Goal: Book appointment/travel/reservation

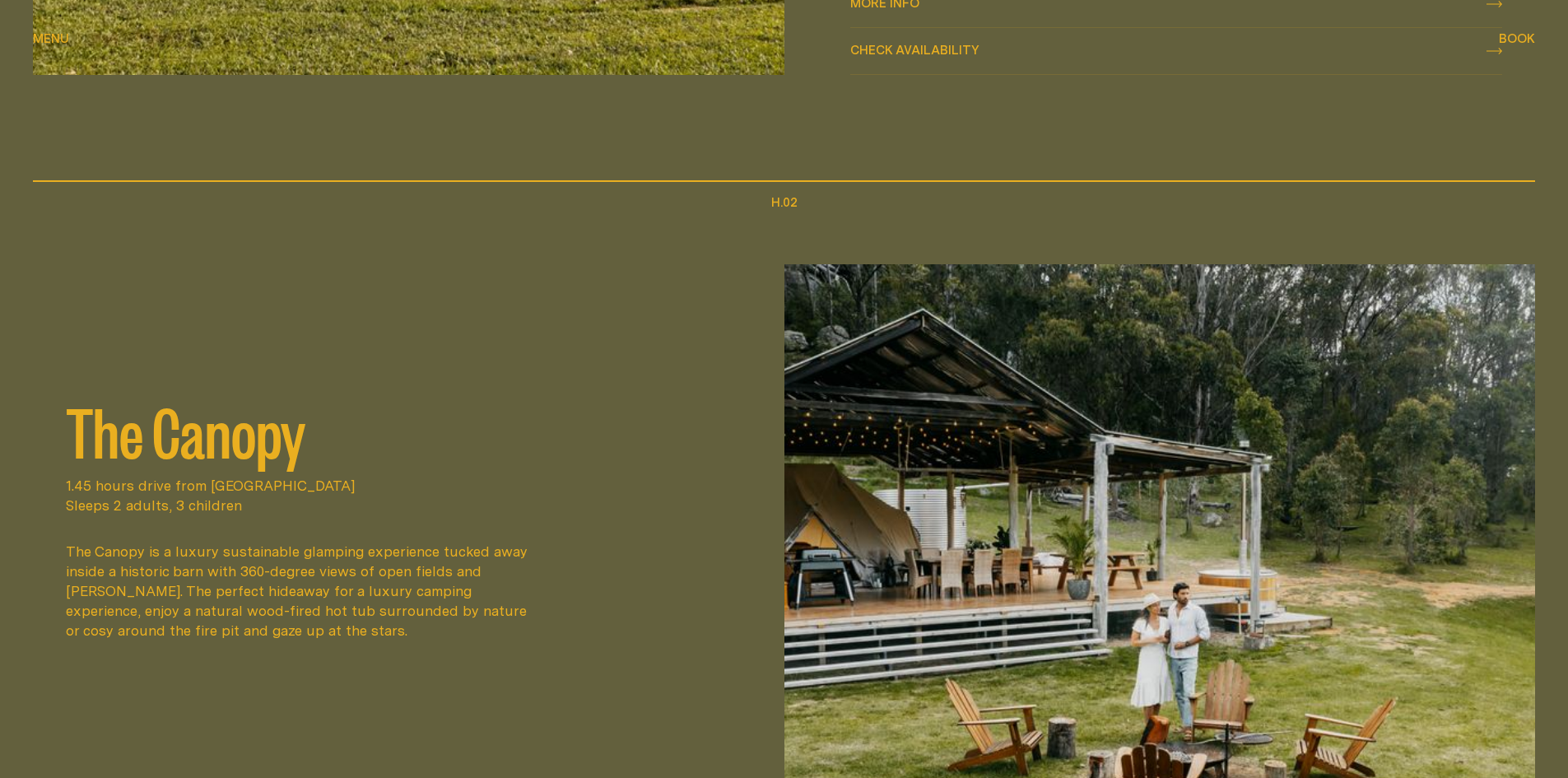
scroll to position [823, 0]
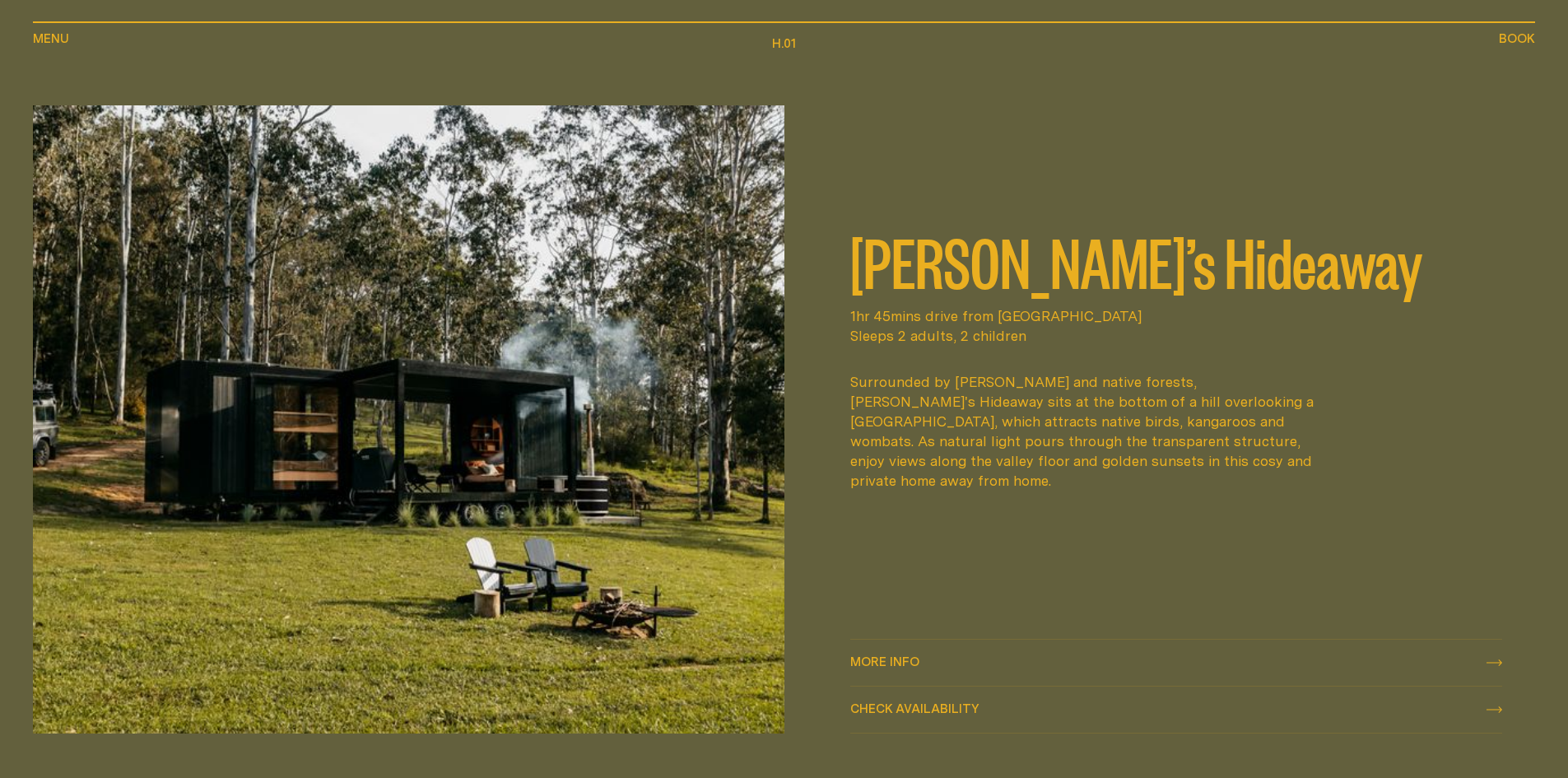
click at [542, 372] on img at bounding box center [408, 419] width 752 height 628
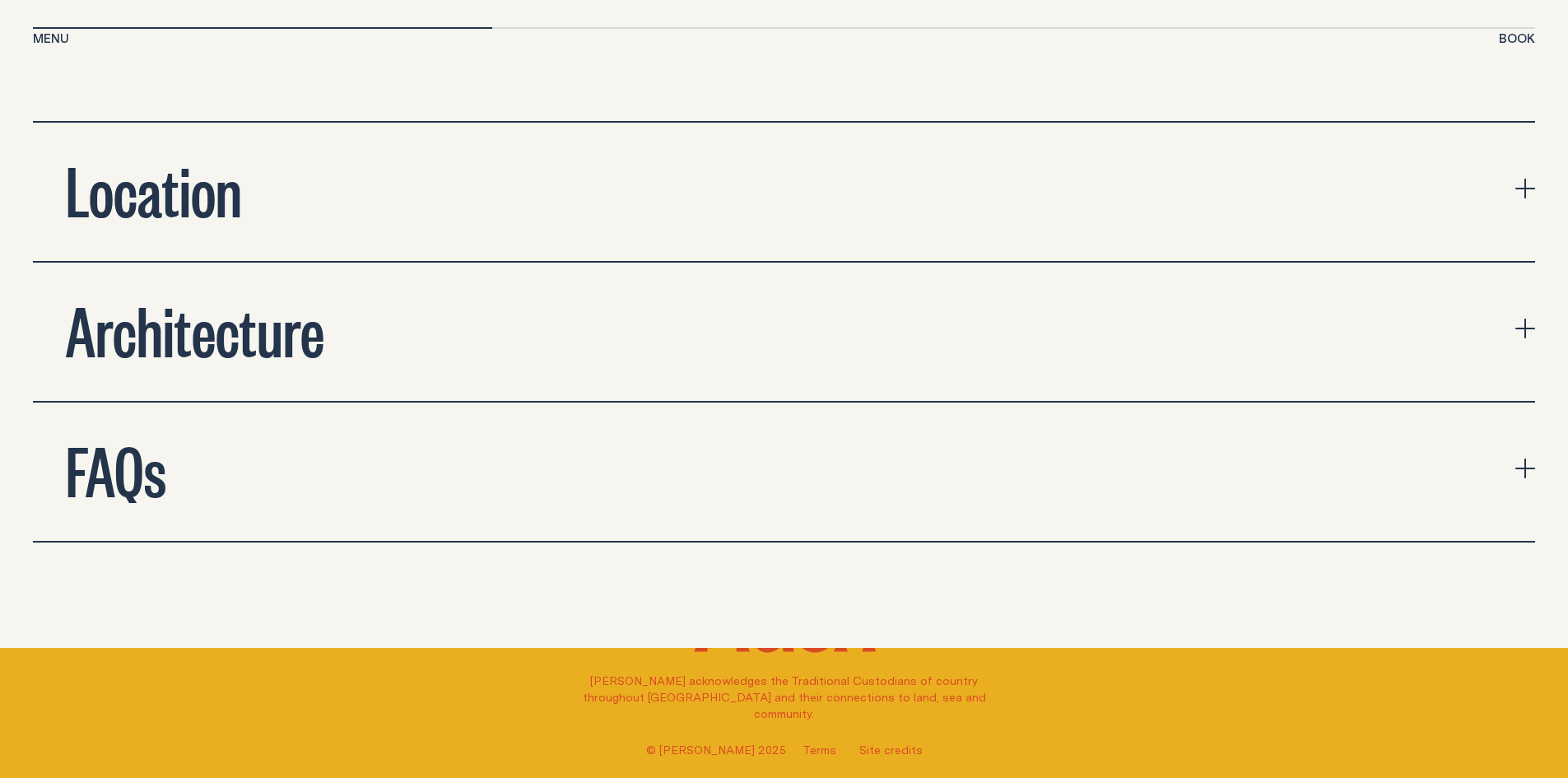
scroll to position [5847, 0]
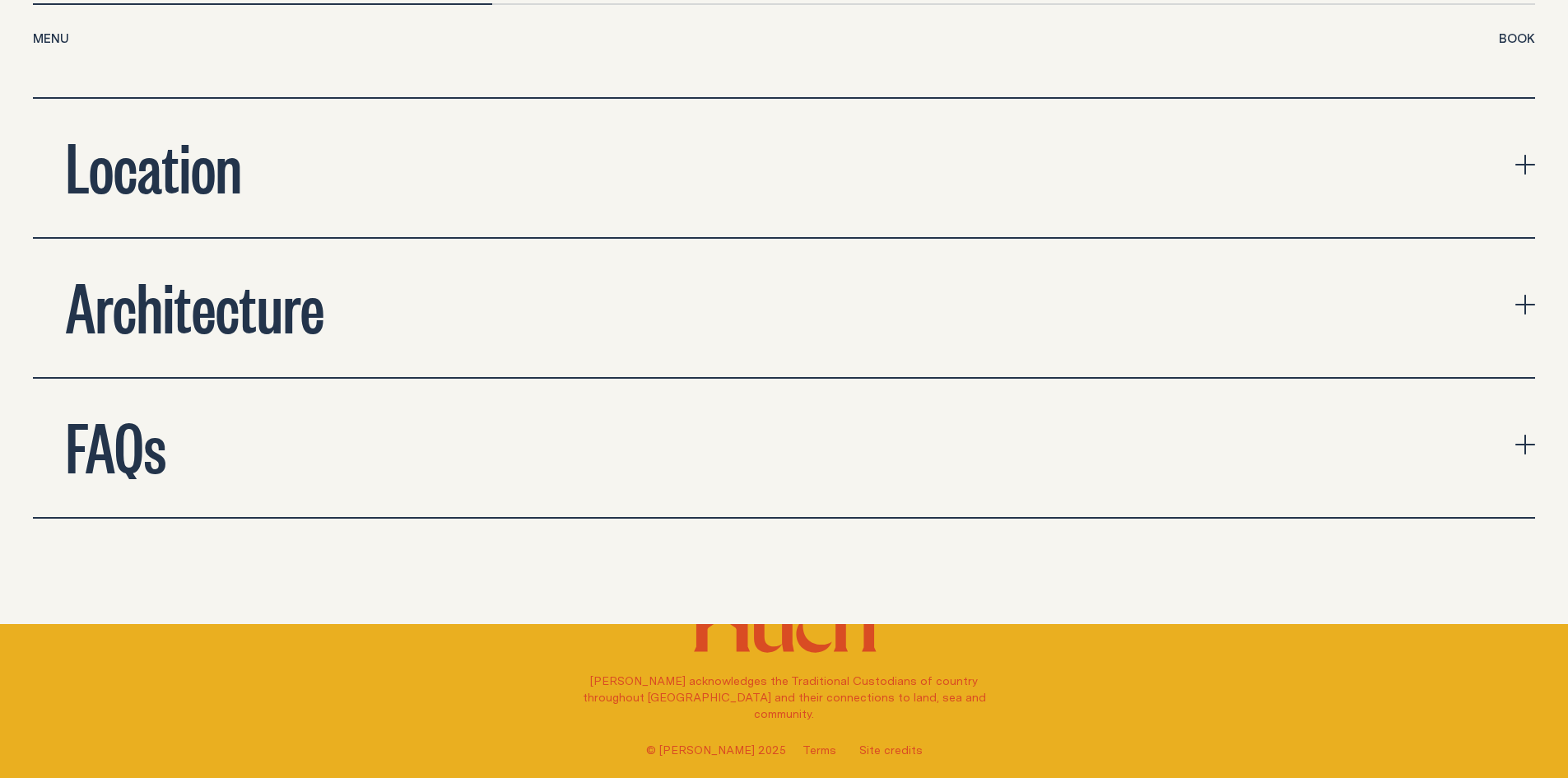
click at [282, 306] on h2 "Architecture" at bounding box center [195, 304] width 259 height 66
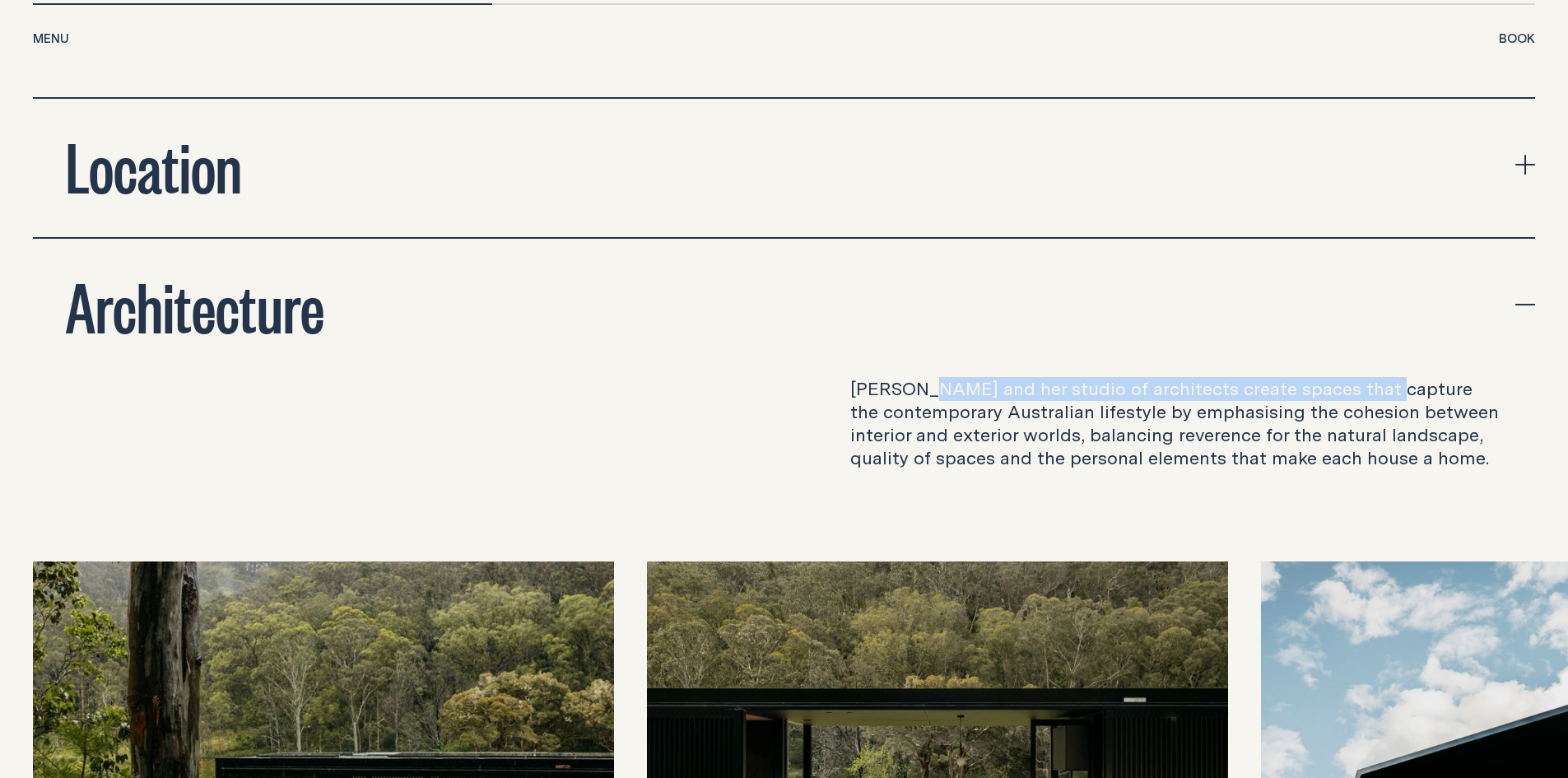
drag, startPoint x: 1141, startPoint y: 366, endPoint x: 1379, endPoint y: 378, distance: 238.3
click at [1379, 378] on p "[PERSON_NAME] and her studio of architects create spaces that capture the conte…" at bounding box center [1176, 423] width 653 height 92
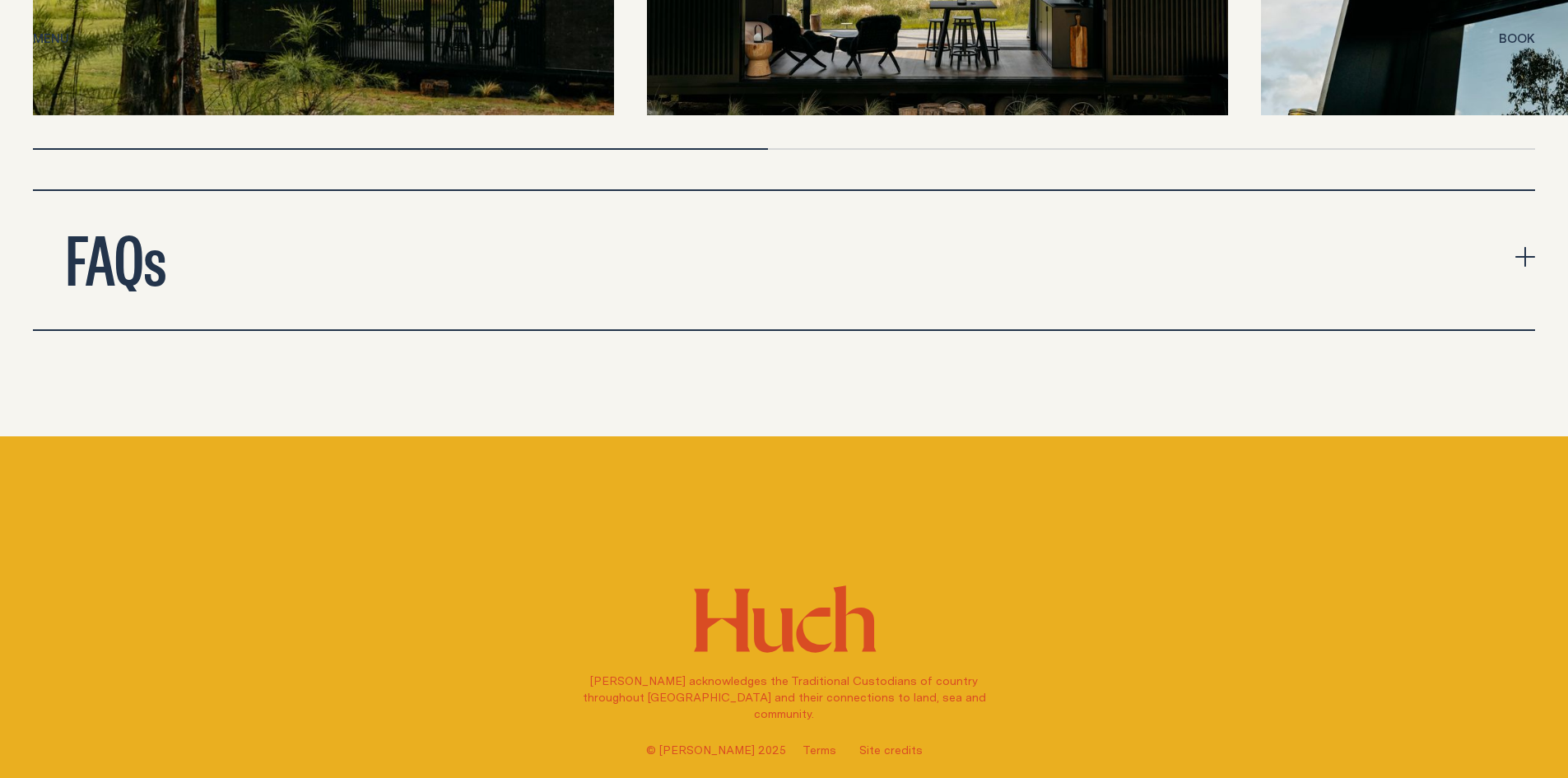
scroll to position [6392, 0]
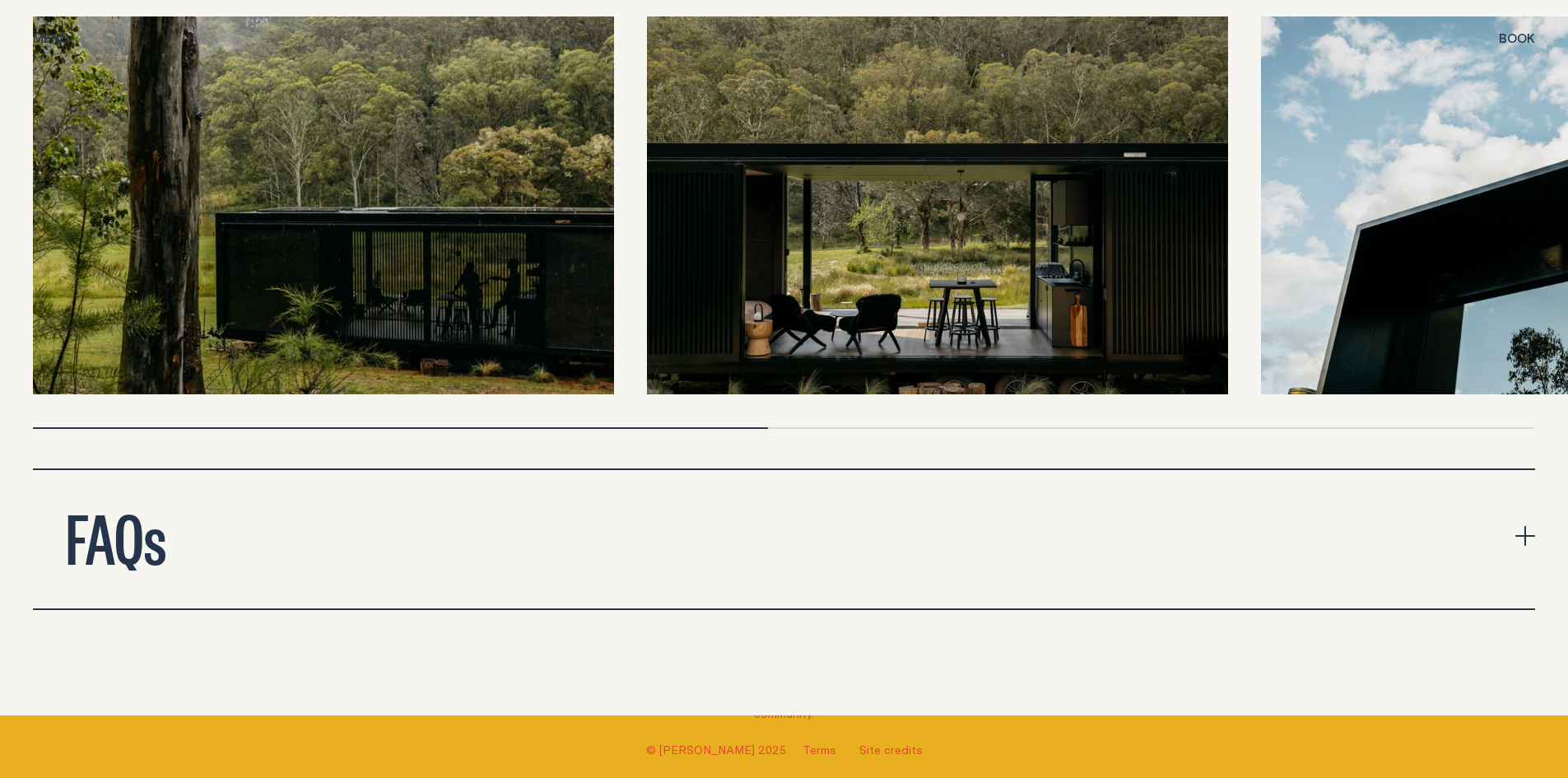
click at [249, 534] on button "FAQs" at bounding box center [784, 539] width 1502 height 139
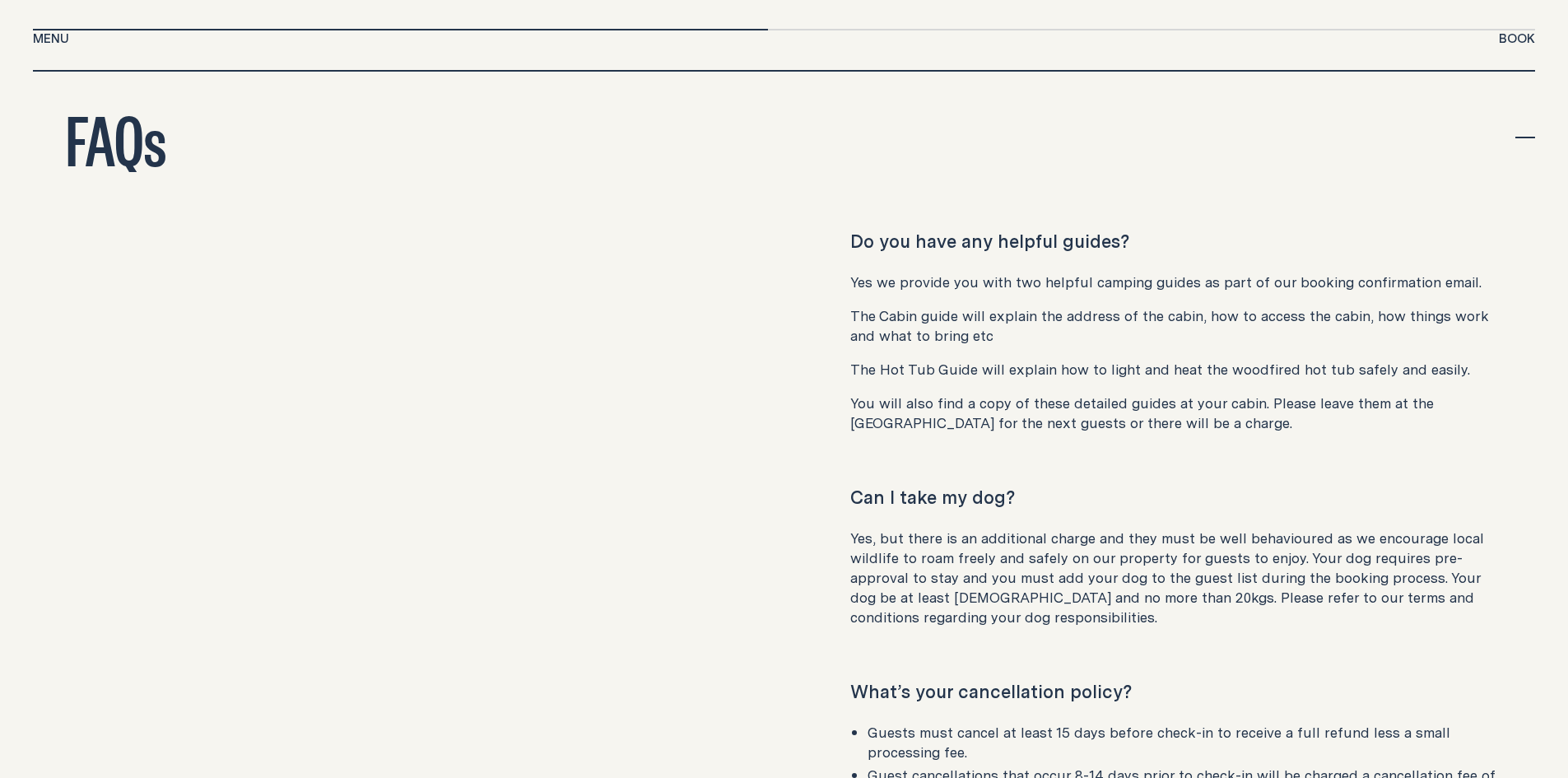
scroll to position [6804, 0]
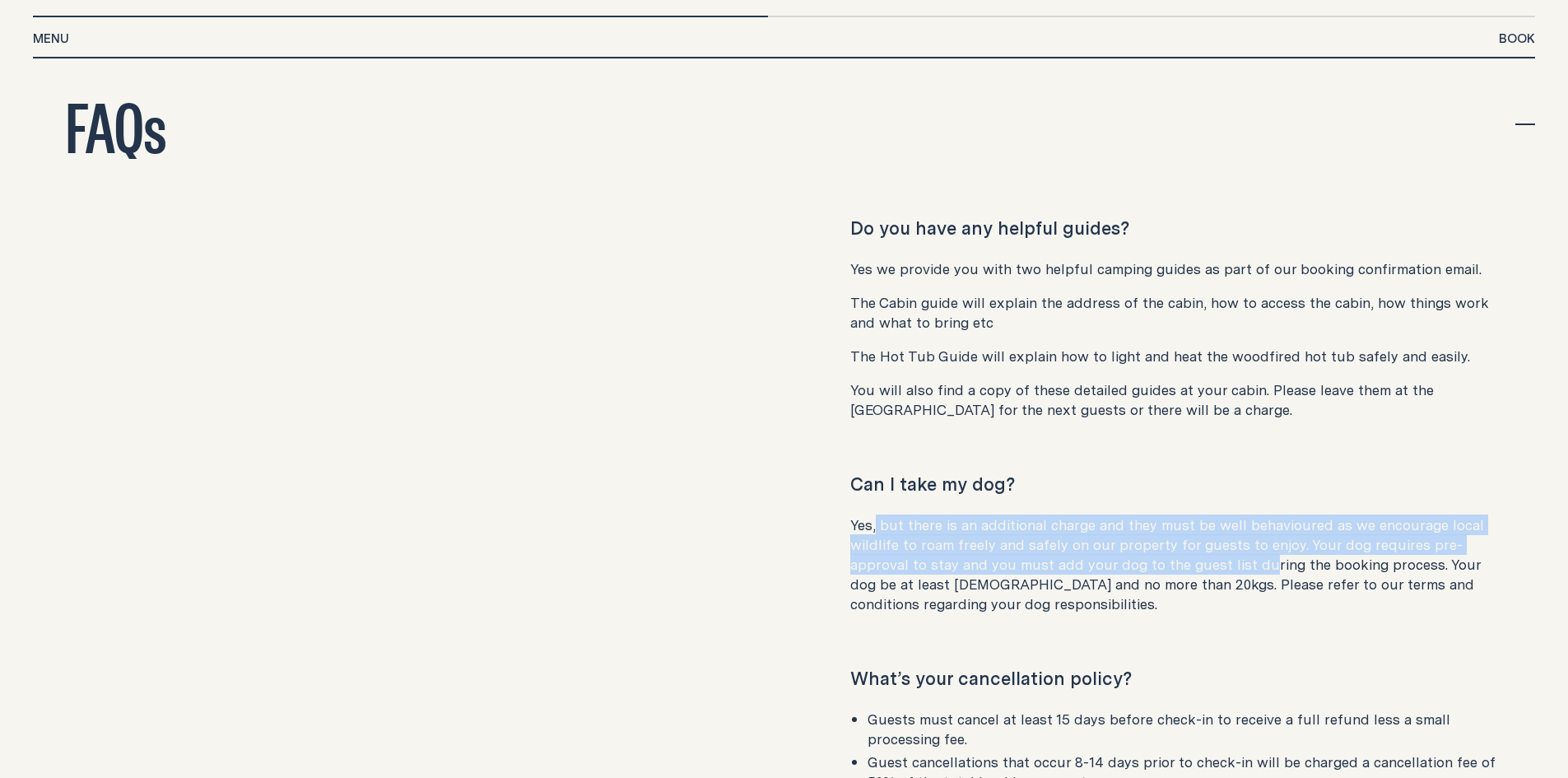
drag, startPoint x: 955, startPoint y: 504, endPoint x: 1198, endPoint y: 541, distance: 245.8
click at [1198, 540] on p "Yes, but there is an additional charge and they must be well behavioured as we …" at bounding box center [1176, 565] width 653 height 99
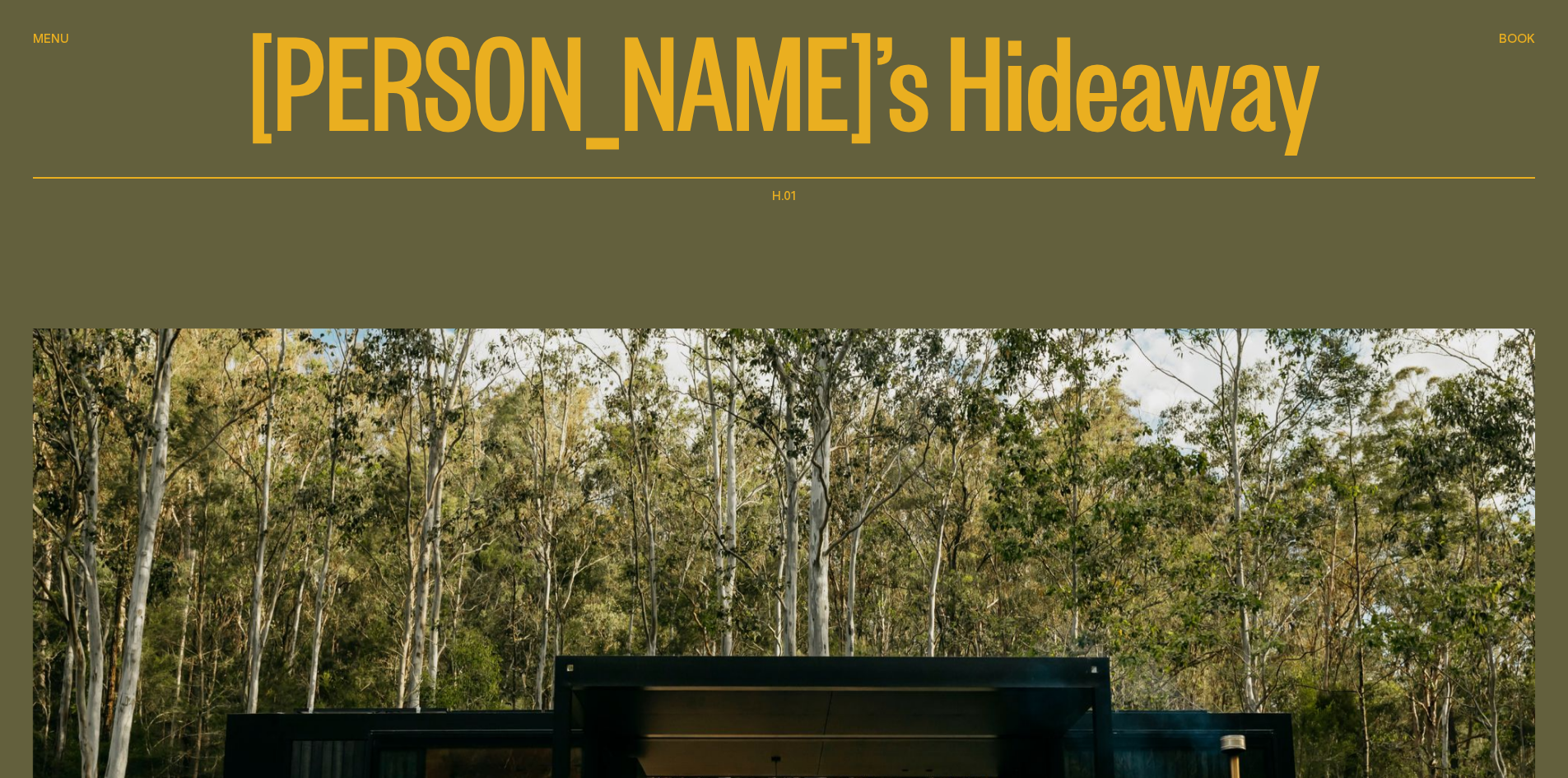
scroll to position [0, 0]
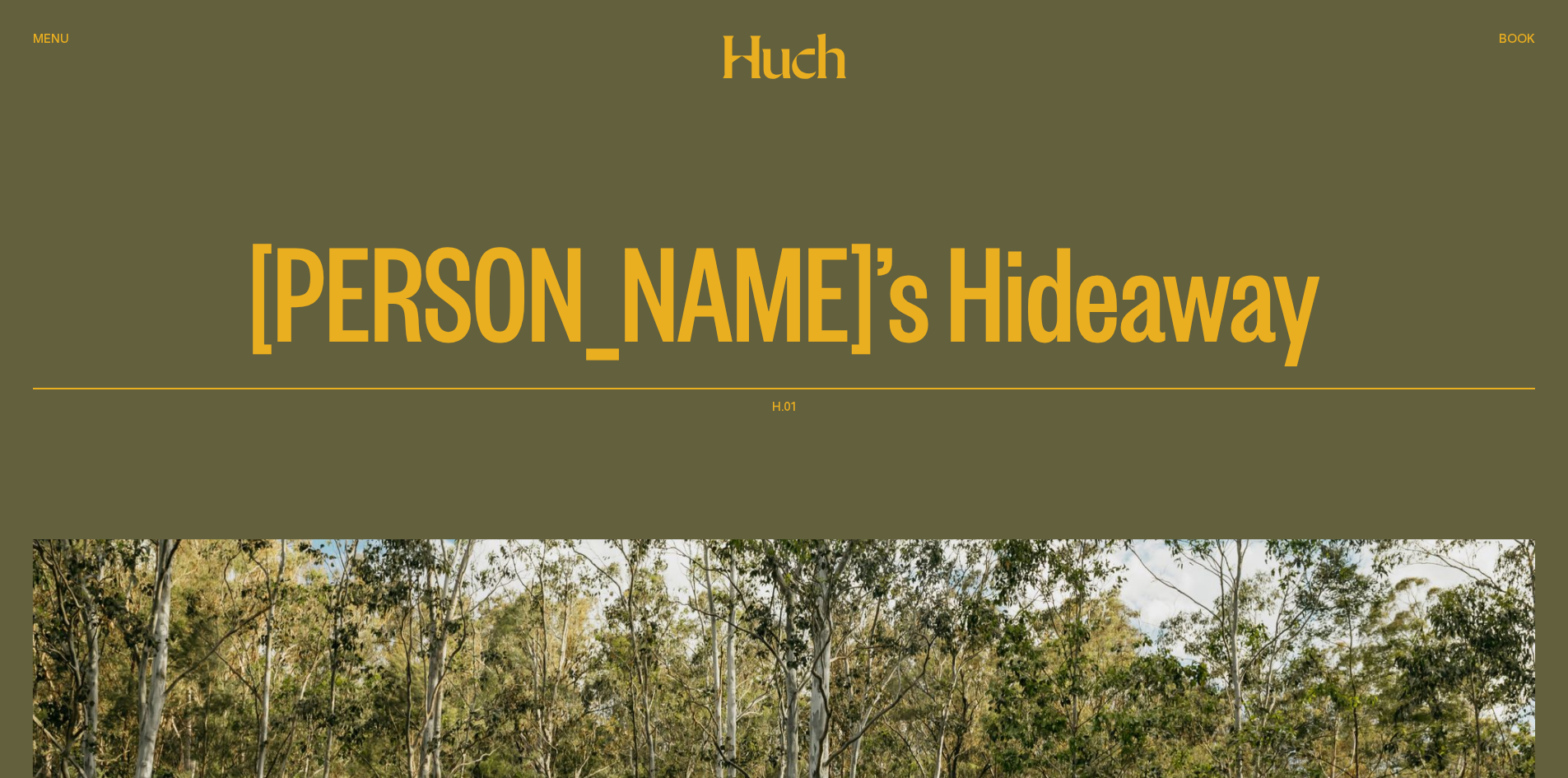
click at [1515, 42] on span "Book" at bounding box center [1517, 38] width 36 height 13
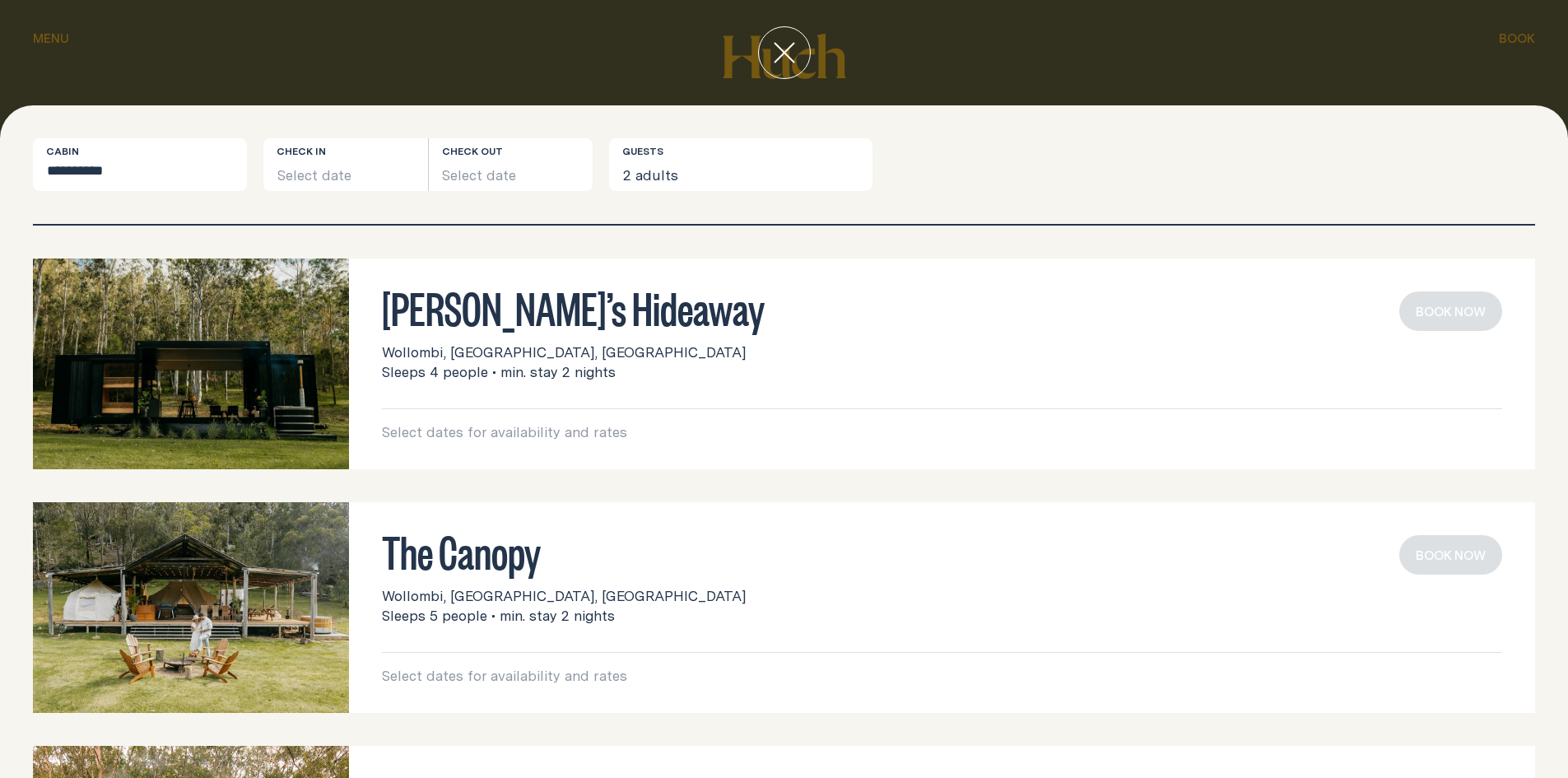
click at [412, 433] on p "Select dates for availability and rates" at bounding box center [942, 433] width 1120 height 20
click at [305, 179] on button "Select date" at bounding box center [346, 165] width 165 height 53
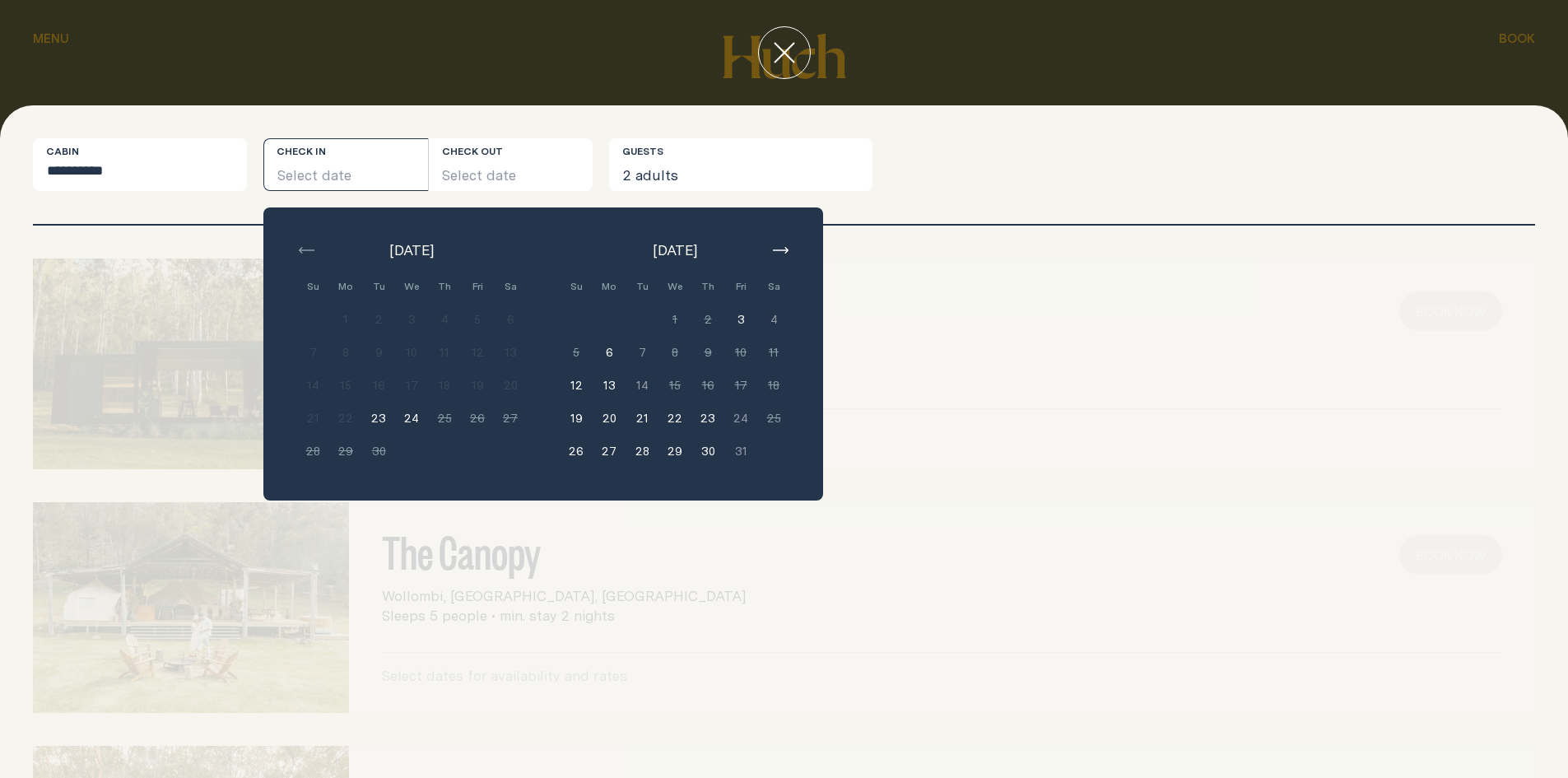
click at [576, 443] on button "26" at bounding box center [575, 451] width 33 height 33
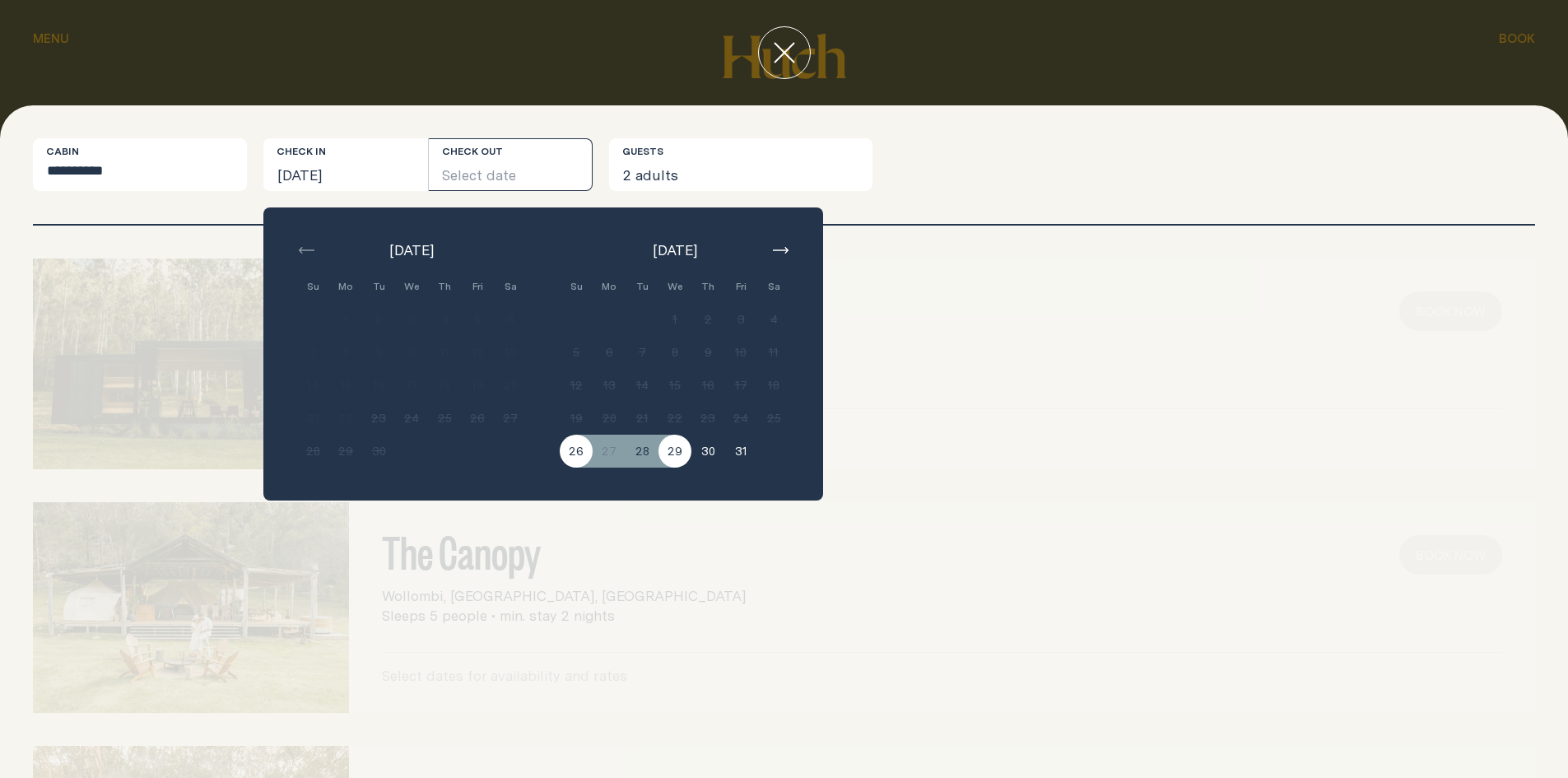
click at [671, 453] on button "29" at bounding box center [674, 451] width 33 height 33
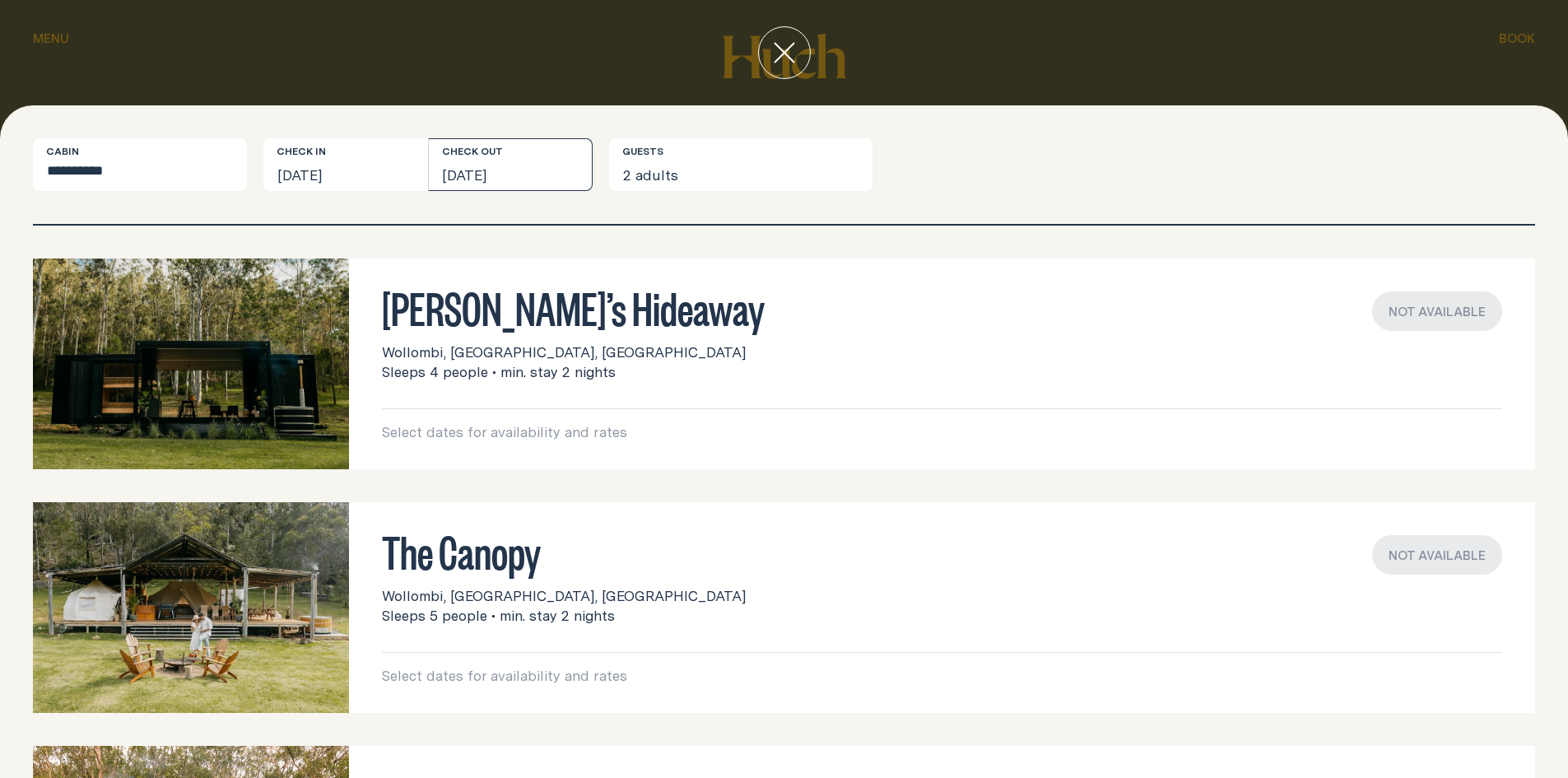
click at [461, 175] on button "[DATE]" at bounding box center [511, 165] width 165 height 53
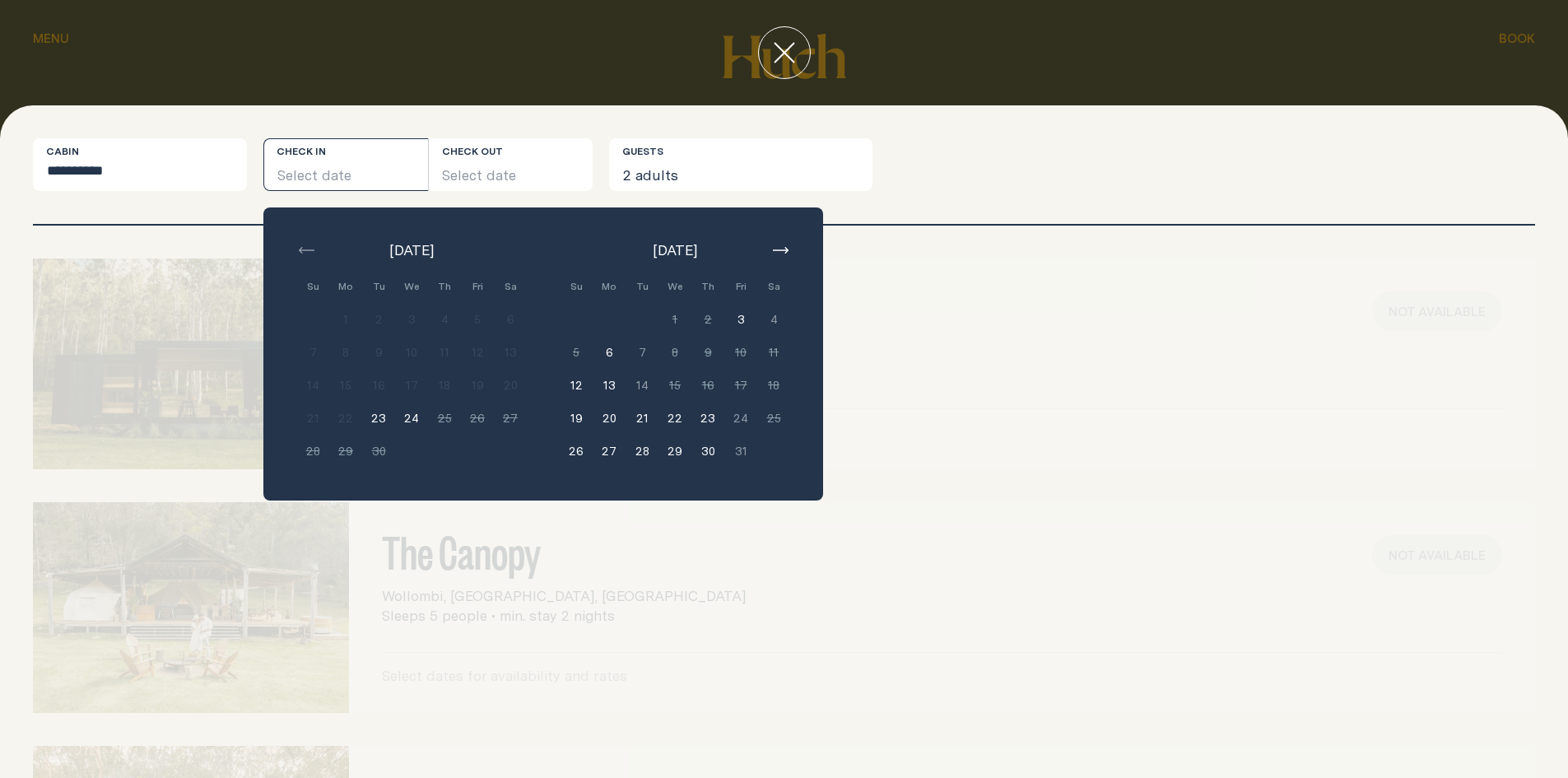
click at [784, 255] on button "button" at bounding box center [780, 250] width 20 height 20
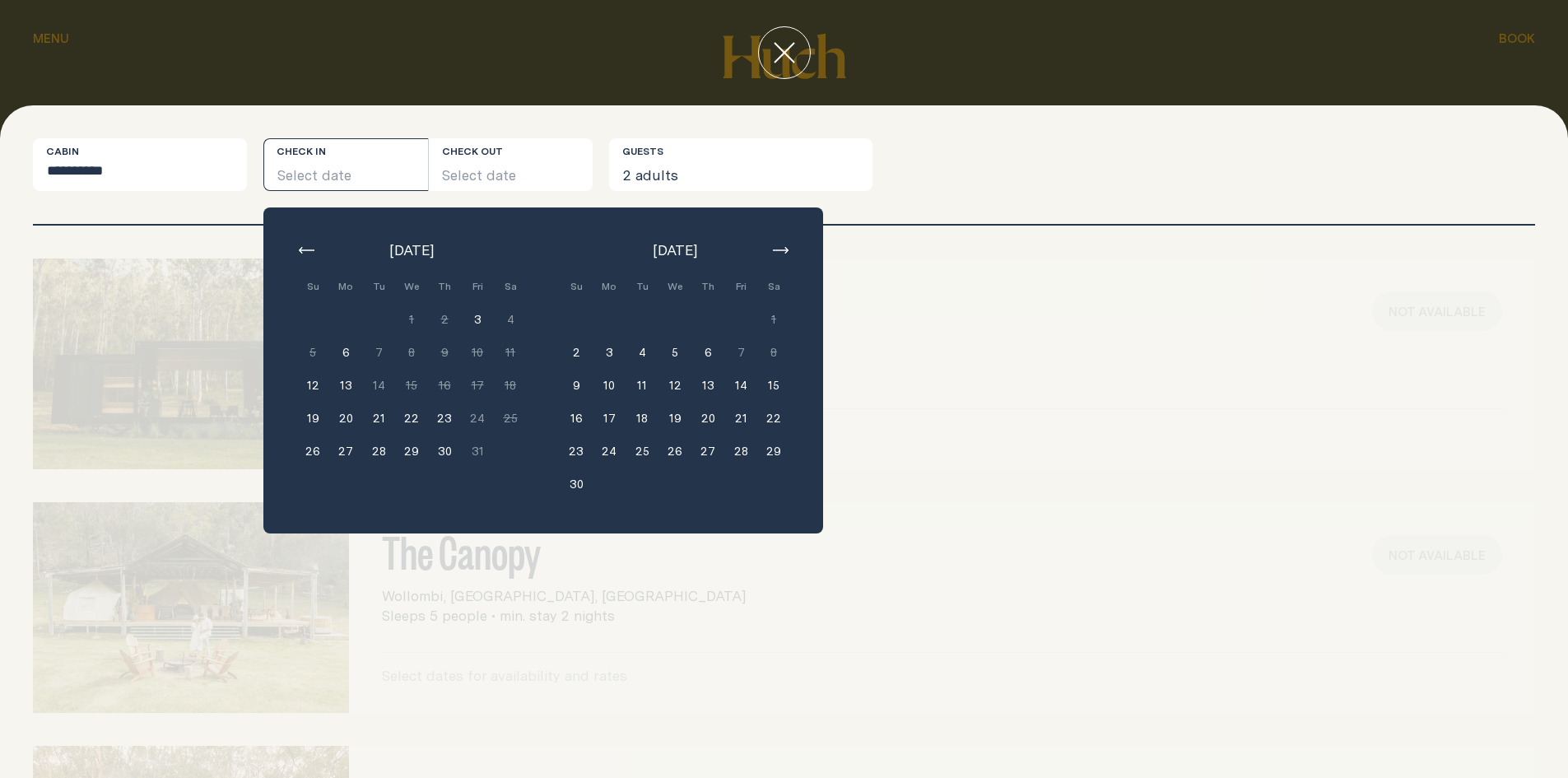
click at [576, 415] on button "16" at bounding box center [575, 418] width 33 height 33
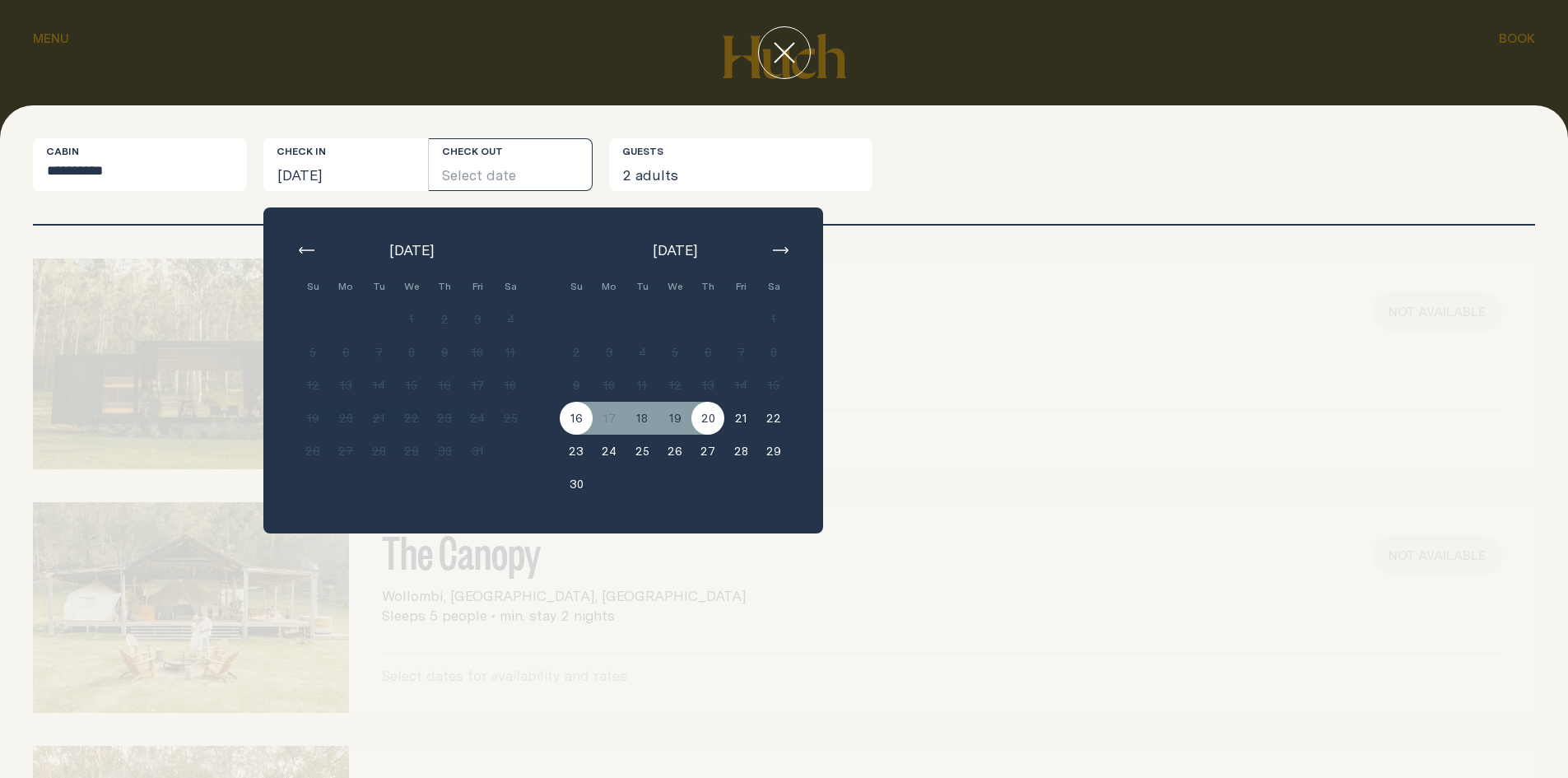
click at [700, 418] on button "20" at bounding box center [707, 418] width 33 height 33
